Goal: Check status: Check status

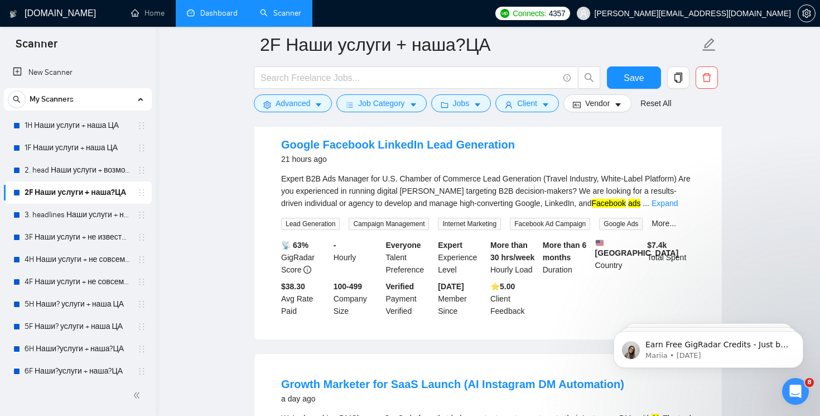
click at [224, 14] on link "Dashboard" at bounding box center [212, 12] width 51 height 9
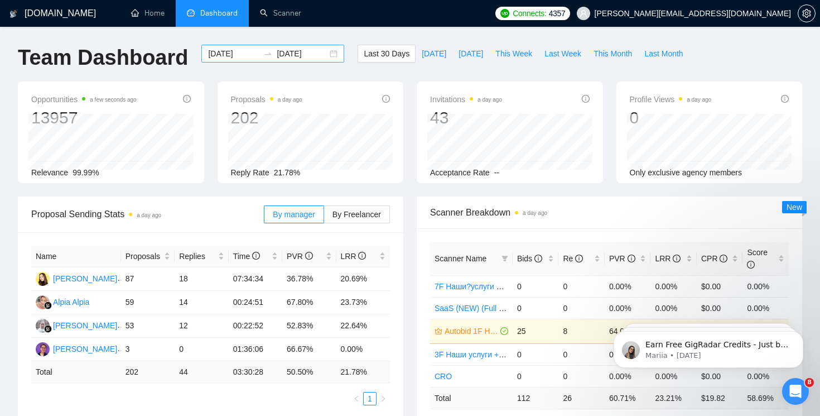
click at [322, 56] on div "[DATE] [DATE]" at bounding box center [272, 54] width 143 height 18
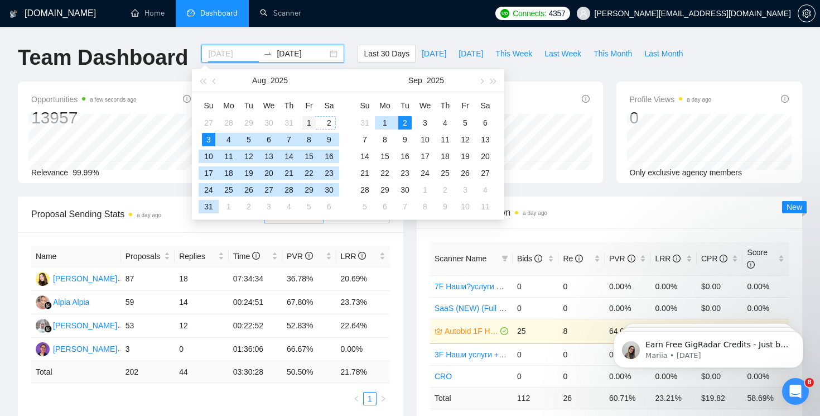
type input "[DATE]"
click at [308, 117] on div "1" at bounding box center [308, 122] width 13 height 13
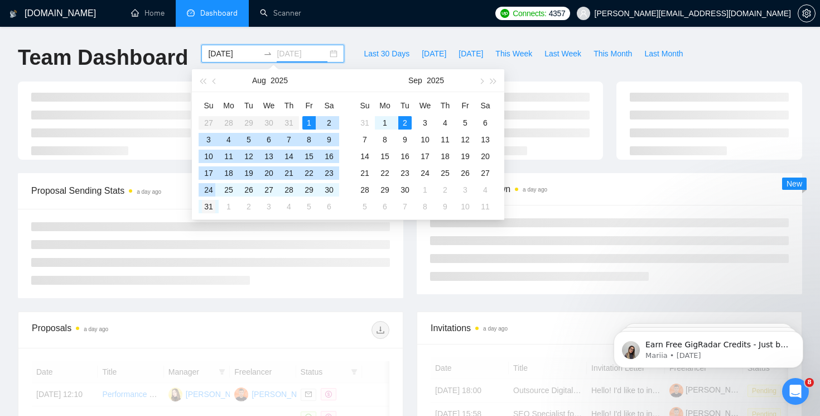
type input "[DATE]"
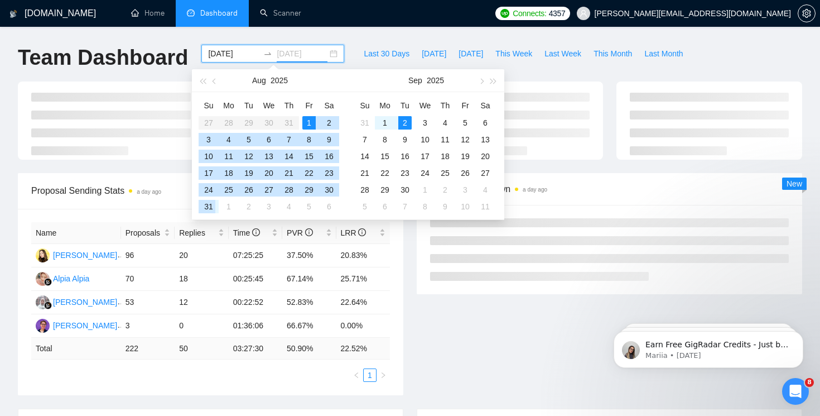
click at [209, 203] on div "31" at bounding box center [208, 206] width 13 height 13
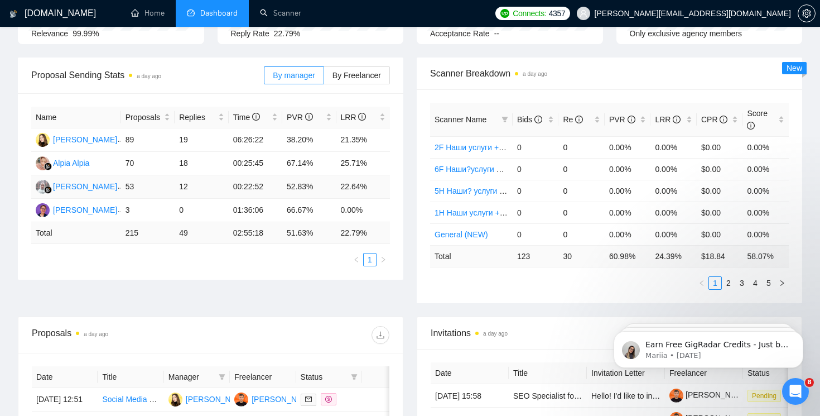
scroll to position [142, 0]
